Goal: Information Seeking & Learning: Learn about a topic

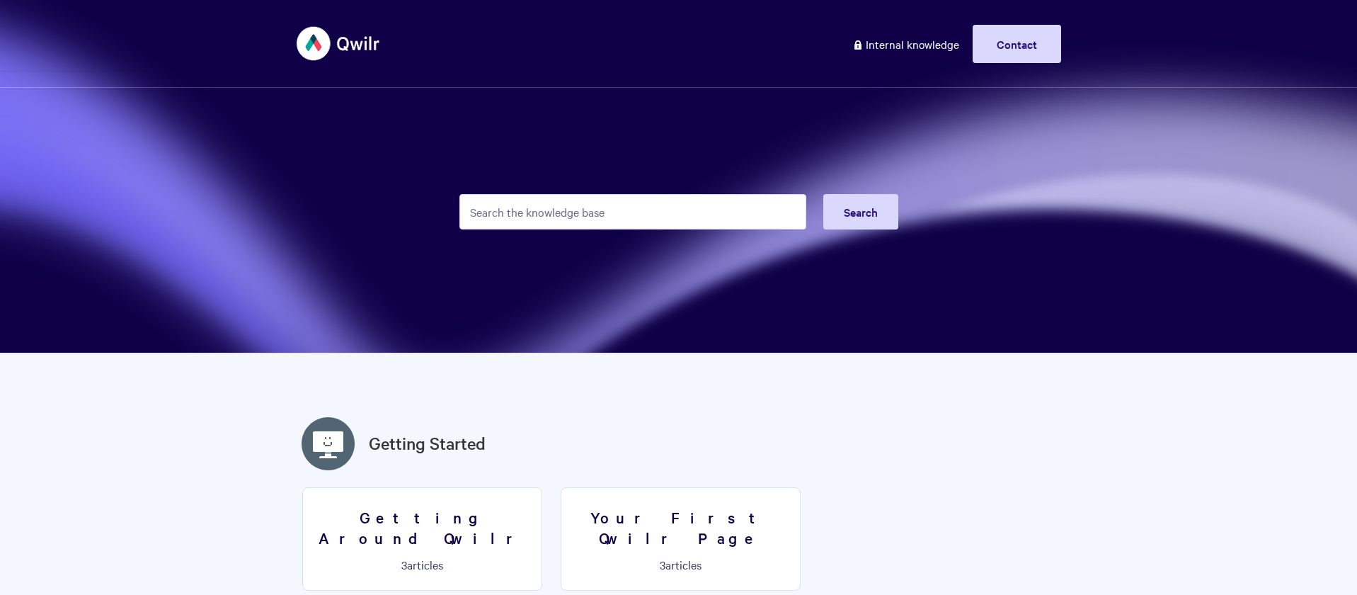
click at [726, 217] on input "Search the knowledge base" at bounding box center [632, 211] width 347 height 35
type input "block styling"
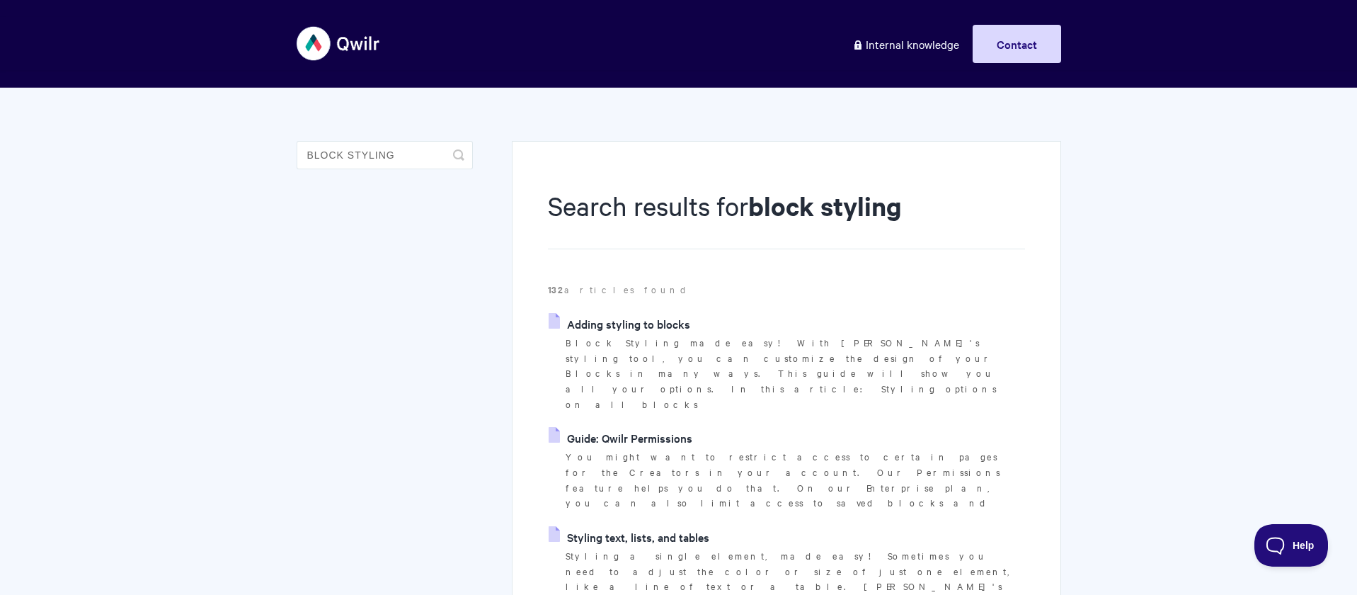
click at [653, 328] on link "Adding styling to blocks" at bounding box center [620, 323] width 142 height 21
